Goal: Task Accomplishment & Management: Manage account settings

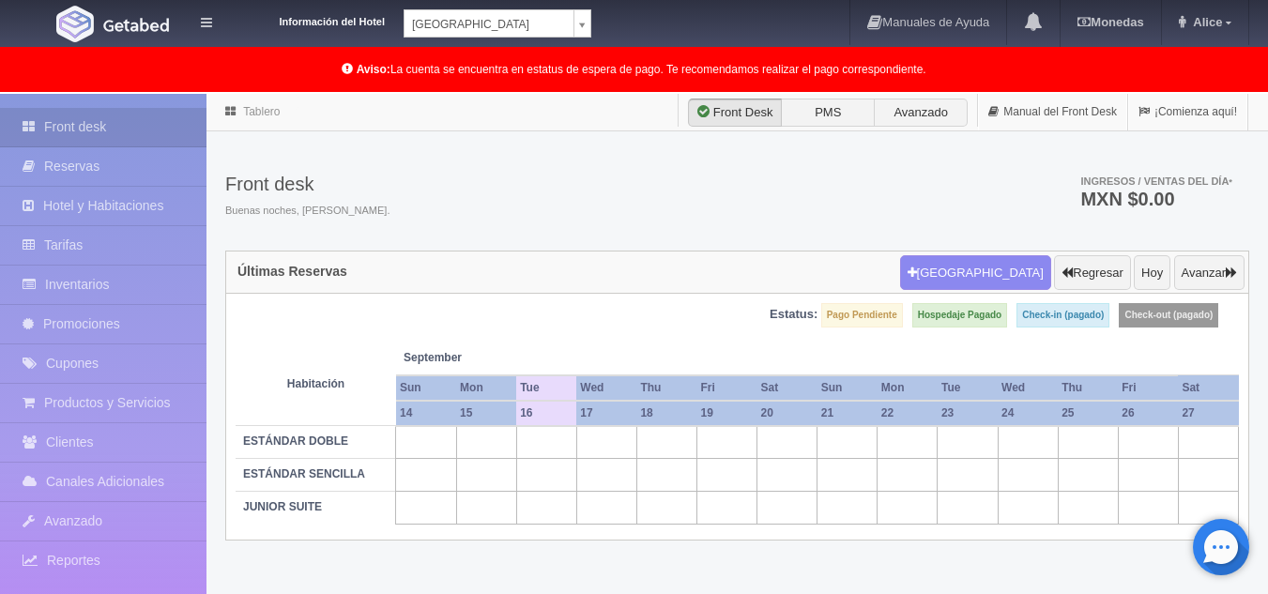
scroll to position [96, 0]
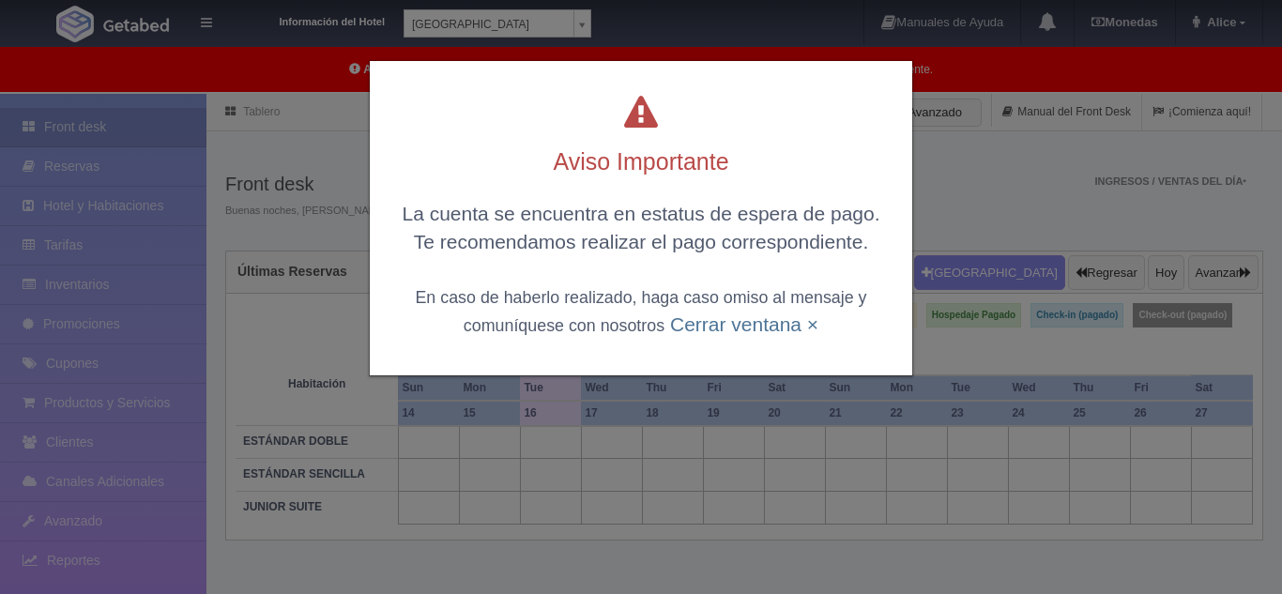
scroll to position [96, 0]
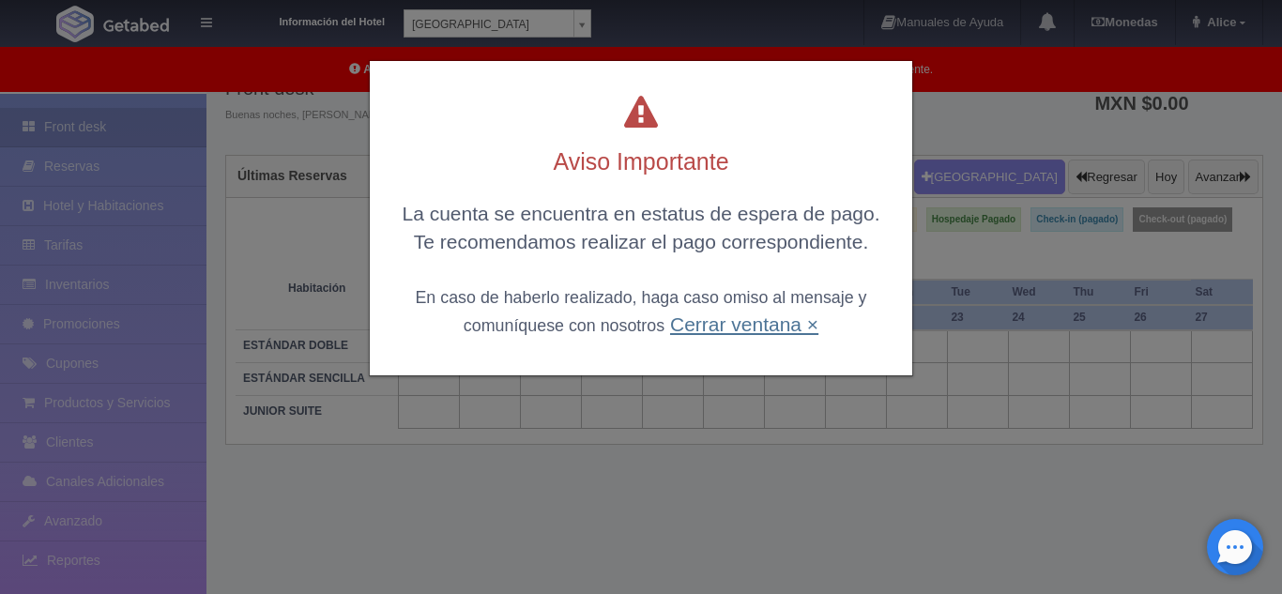
click at [712, 330] on link "Cerrar ventana ×" at bounding box center [744, 325] width 148 height 22
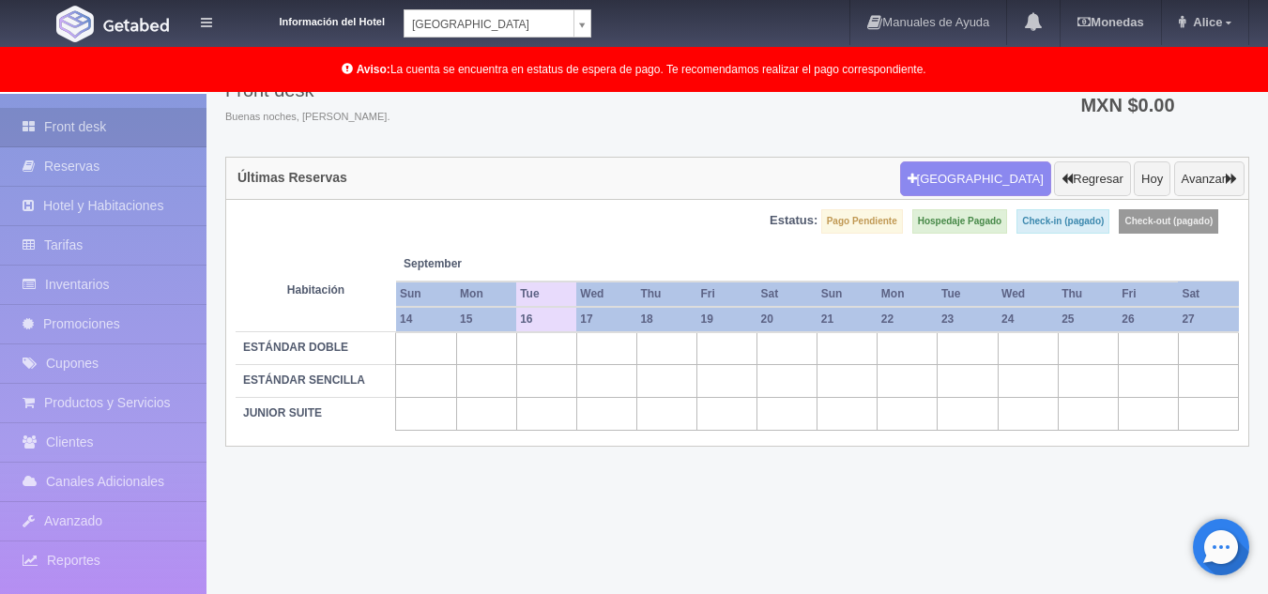
scroll to position [0, 0]
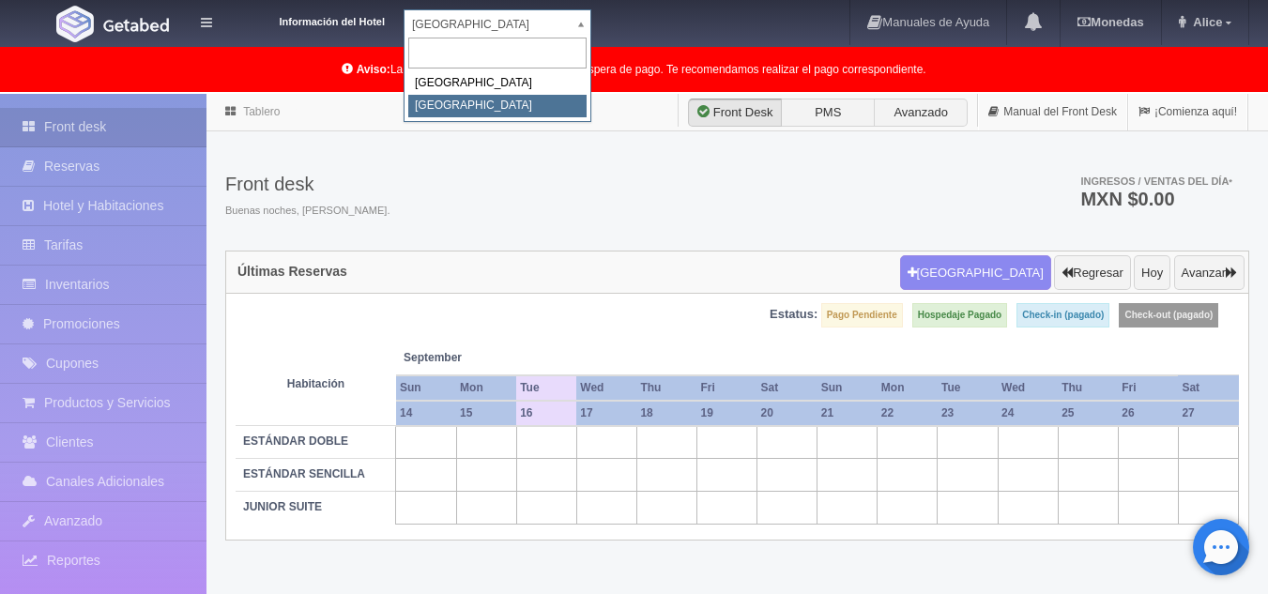
click at [590, 94] on body "Información del Hotel Hotel Plaza Colonial Hotel Plaza Campeche Hotel Plaza Col…" at bounding box center [634, 392] width 1268 height 596
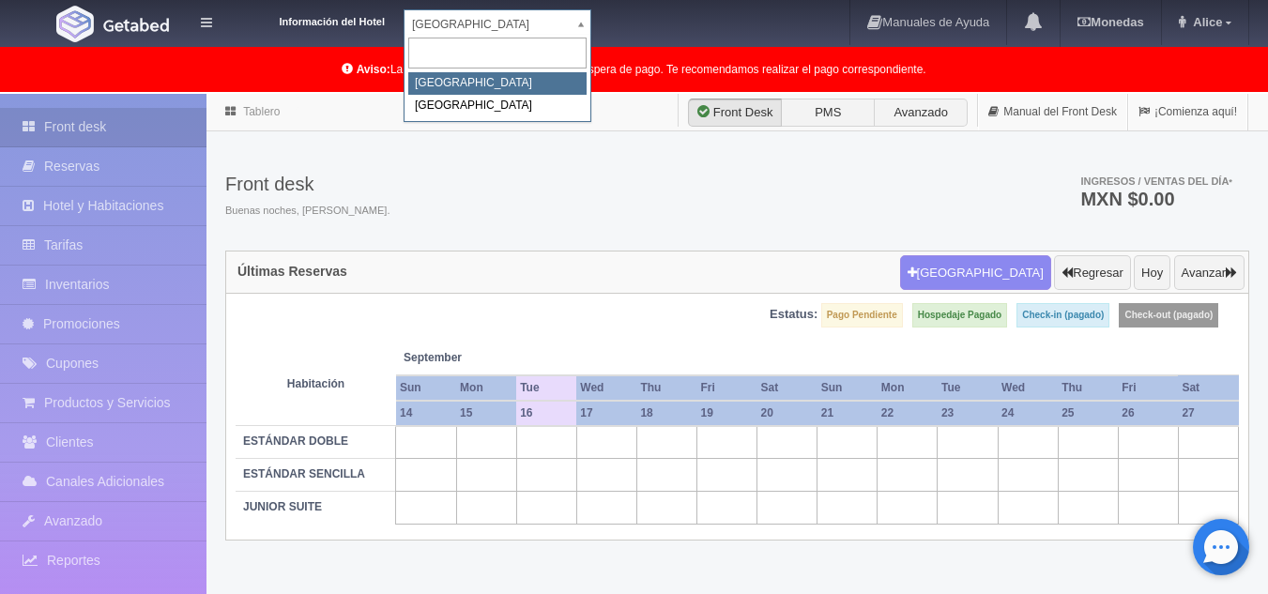
select select "342"
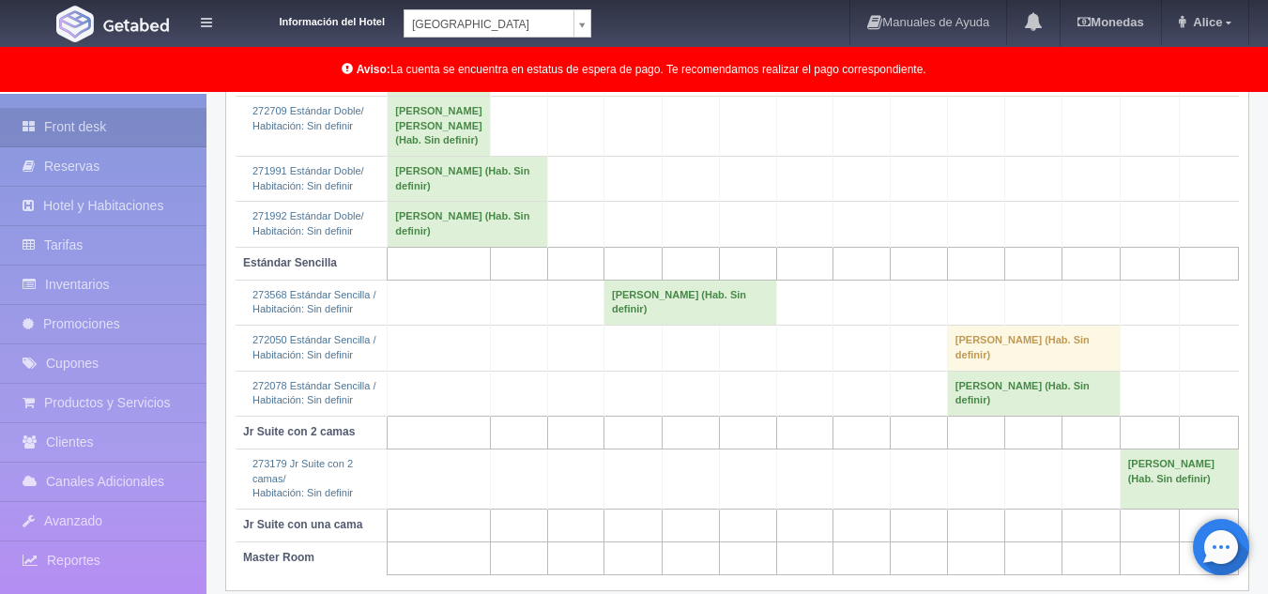
scroll to position [375, 0]
